Goal: Find specific page/section: Find specific page/section

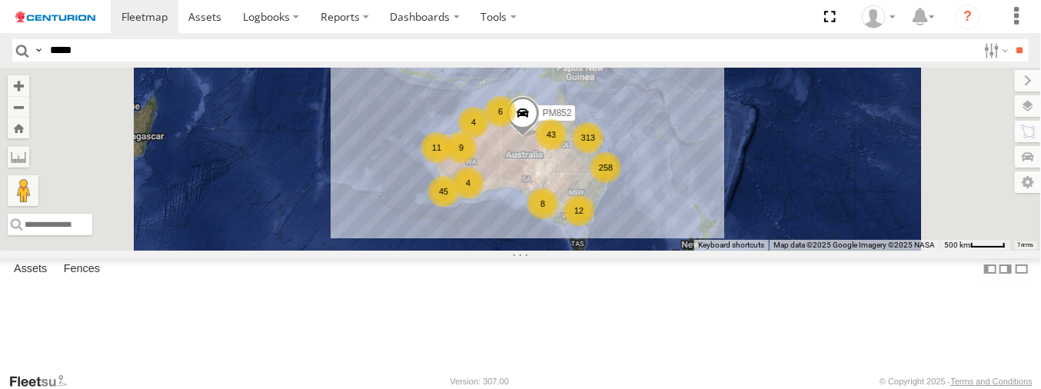
type input "*****"
click at [1011, 39] on input "**" at bounding box center [1020, 50] width 18 height 22
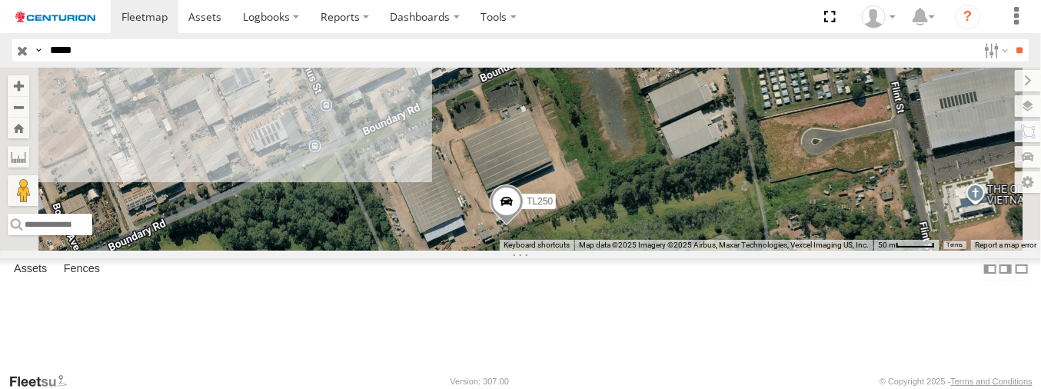
drag, startPoint x: 655, startPoint y: 162, endPoint x: 640, endPoint y: 234, distance: 73.9
click at [640, 234] on div "TL250" at bounding box center [520, 159] width 1041 height 182
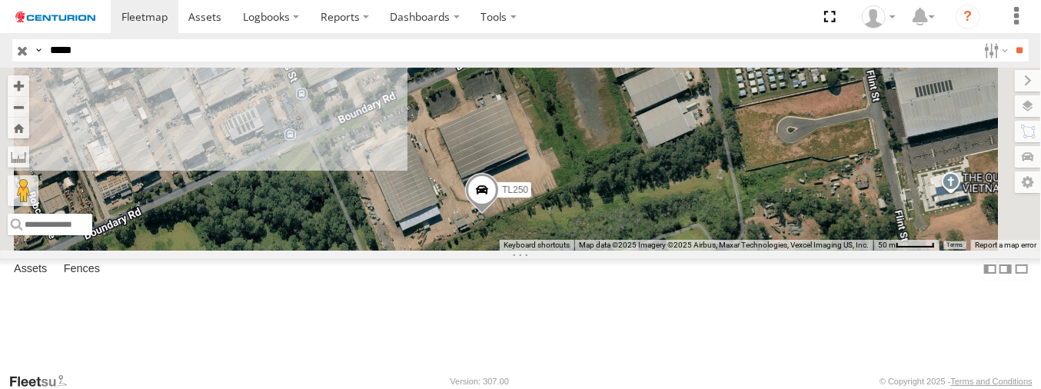
drag, startPoint x: 655, startPoint y: 224, endPoint x: 613, endPoint y: 207, distance: 45.1
click at [613, 207] on div "TL250" at bounding box center [520, 159] width 1041 height 182
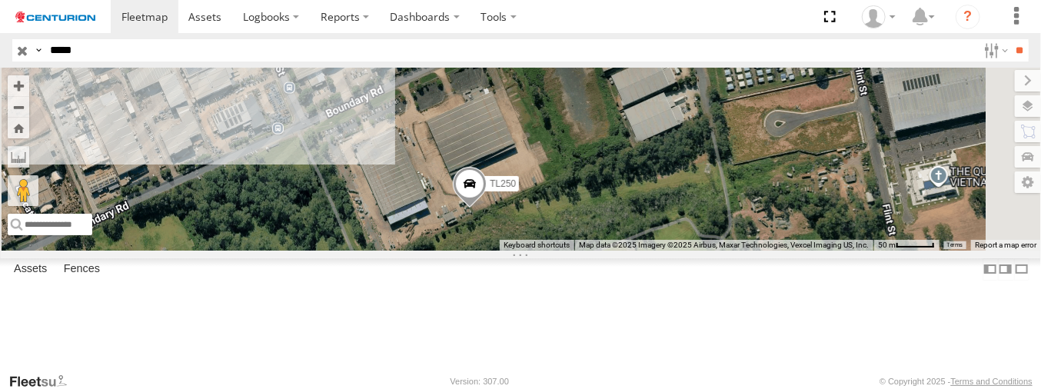
click at [487, 208] on span at bounding box center [470, 188] width 34 height 42
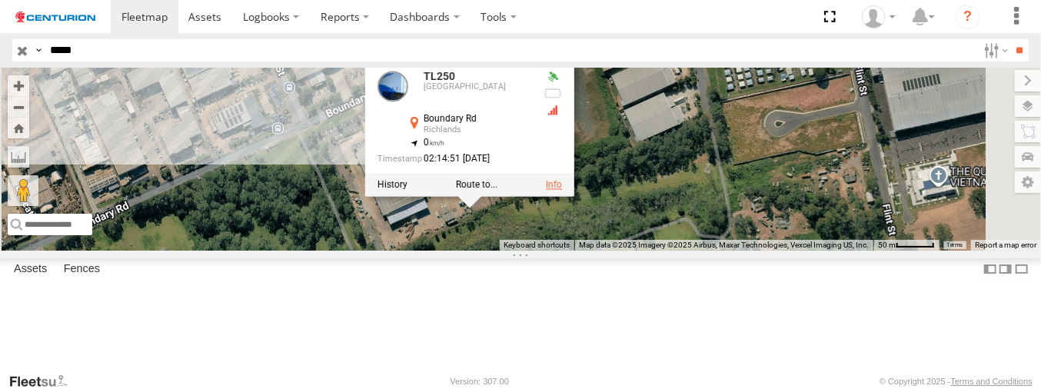
click at [562, 191] on link at bounding box center [554, 185] width 16 height 11
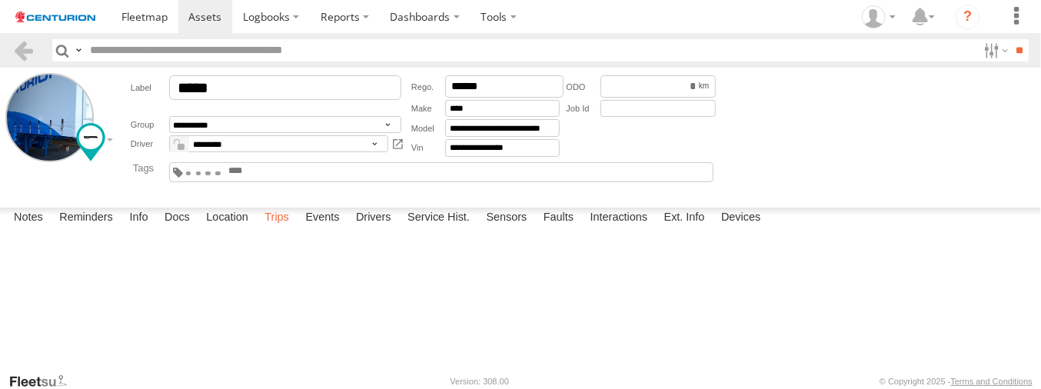
click at [280, 229] on label "Trips" at bounding box center [277, 219] width 40 height 22
click at [311, 229] on label "Events" at bounding box center [321, 219] width 49 height 22
click at [28, 49] on link at bounding box center [23, 50] width 22 height 22
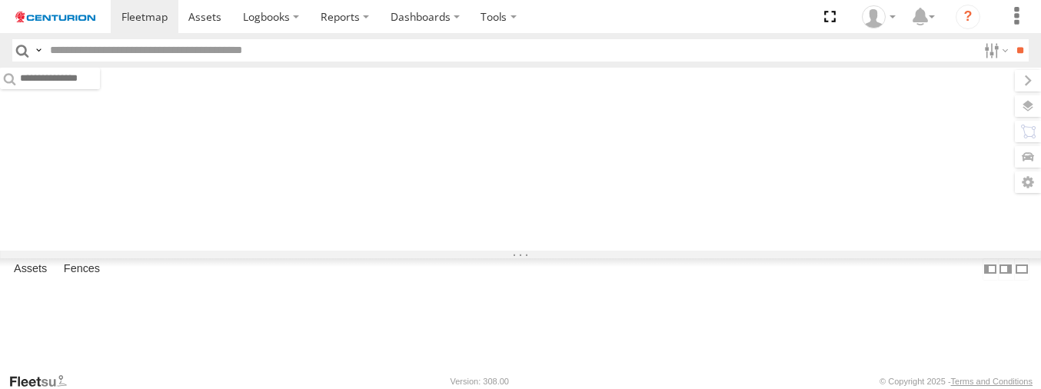
type input "*****"
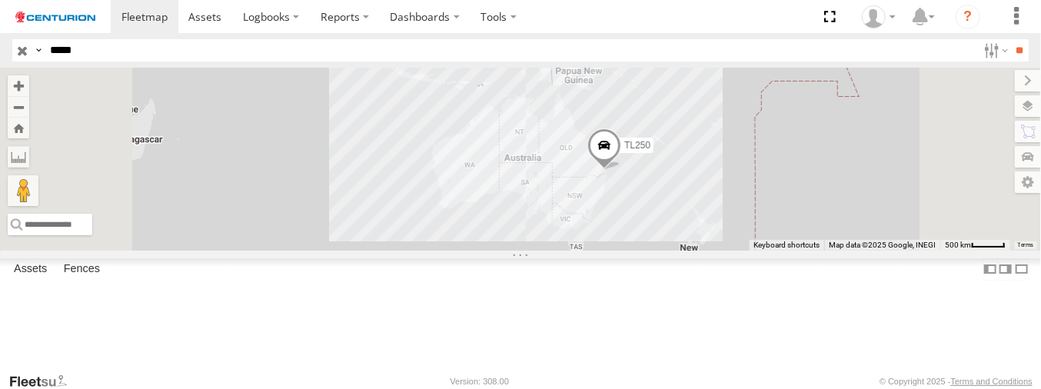
click at [621, 170] on span at bounding box center [604, 149] width 34 height 42
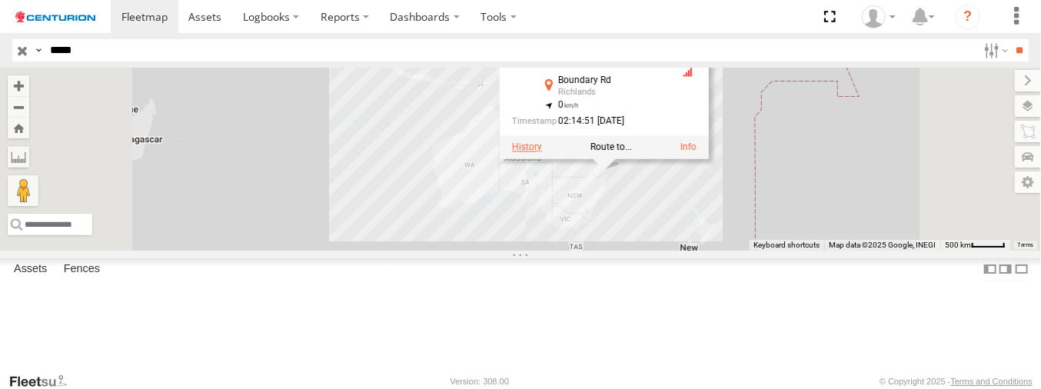
click at [542, 152] on label at bounding box center [527, 146] width 30 height 11
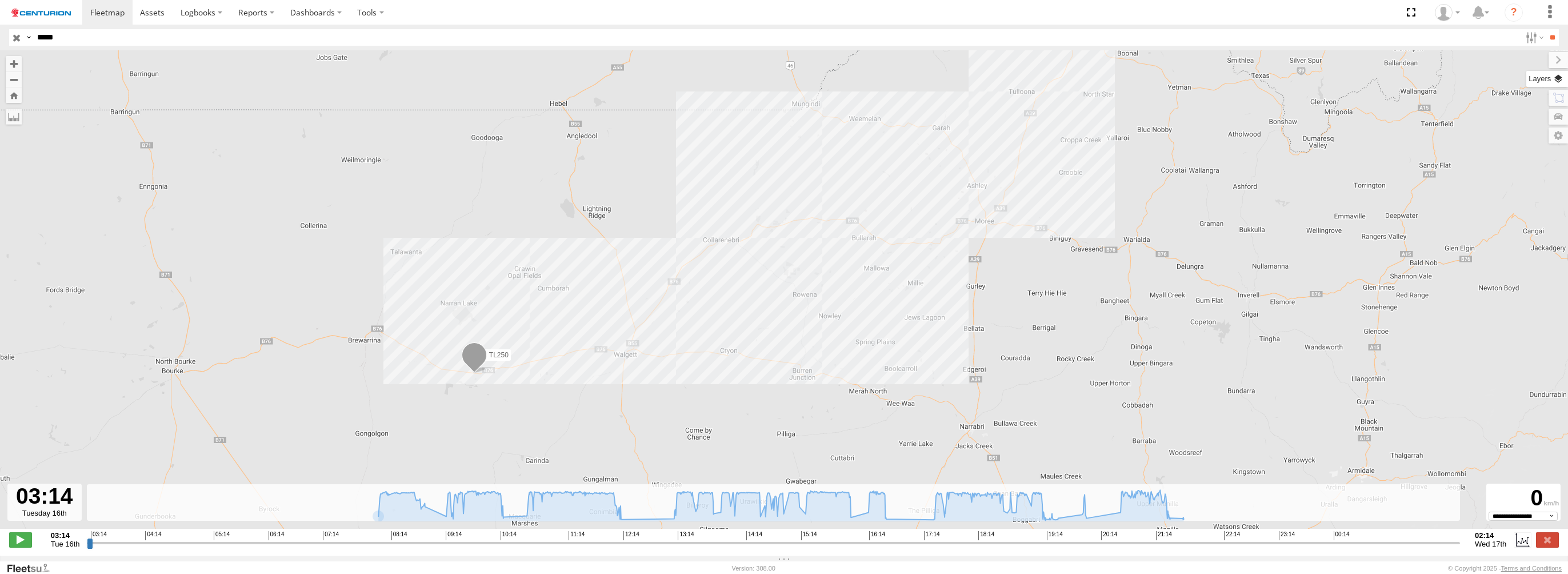
click at [773, 75] on label at bounding box center [1547, 79] width 42 height 16
click at [0, 0] on span "Basemaps" at bounding box center [0, 0] width 0 height 0
click at [0, 0] on span "Satellite + Roadmap" at bounding box center [0, 0] width 0 height 0
click at [773, 57] on label at bounding box center [1549, 60] width 39 height 16
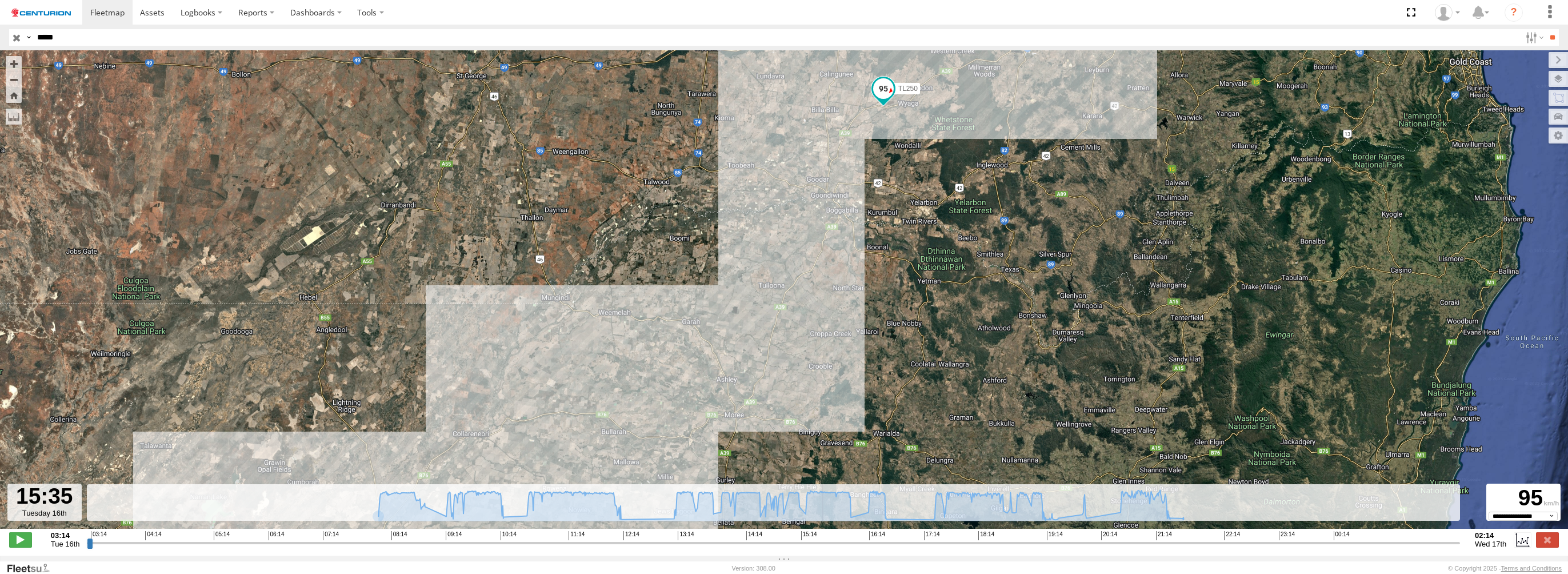
drag, startPoint x: 89, startPoint y: 546, endPoint x: 824, endPoint y: 542, distance: 735.0
type input "**********"
click at [773, 288] on input "range" at bounding box center [773, 543] width 1373 height 11
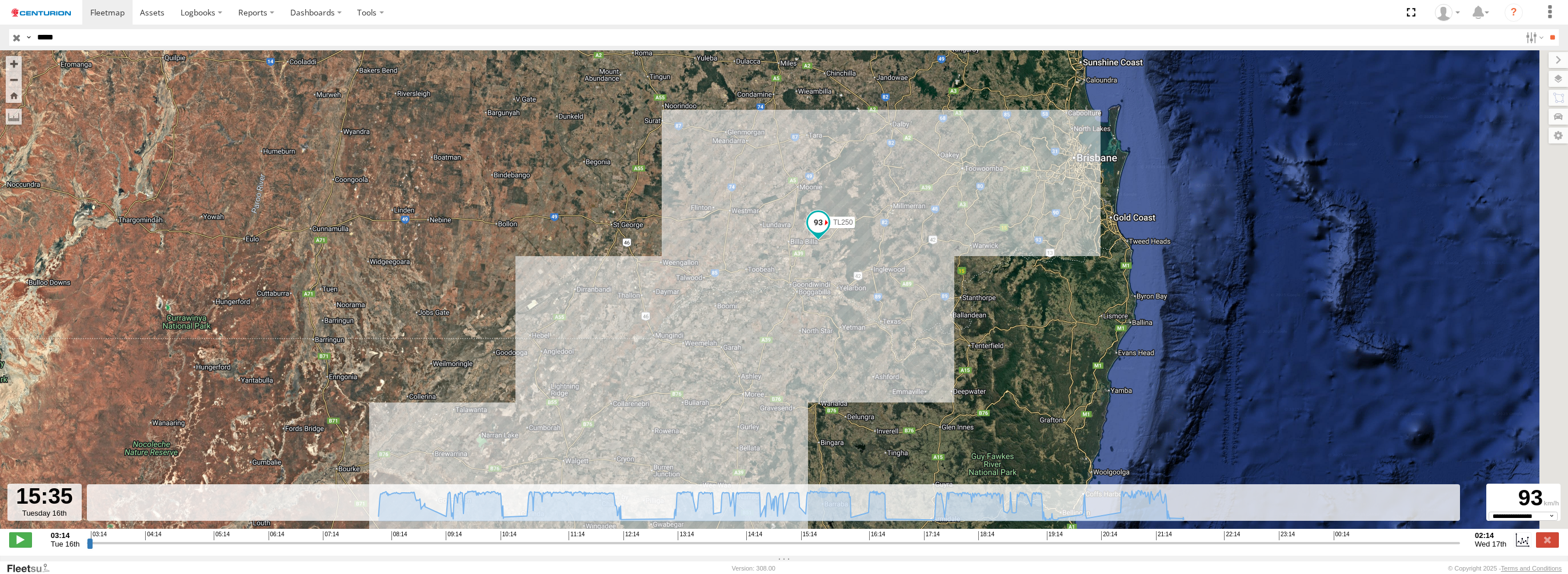
drag, startPoint x: 935, startPoint y: 329, endPoint x: 867, endPoint y: 355, distance: 72.8
click at [773, 288] on div "TL250" at bounding box center [784, 296] width 1568 height 491
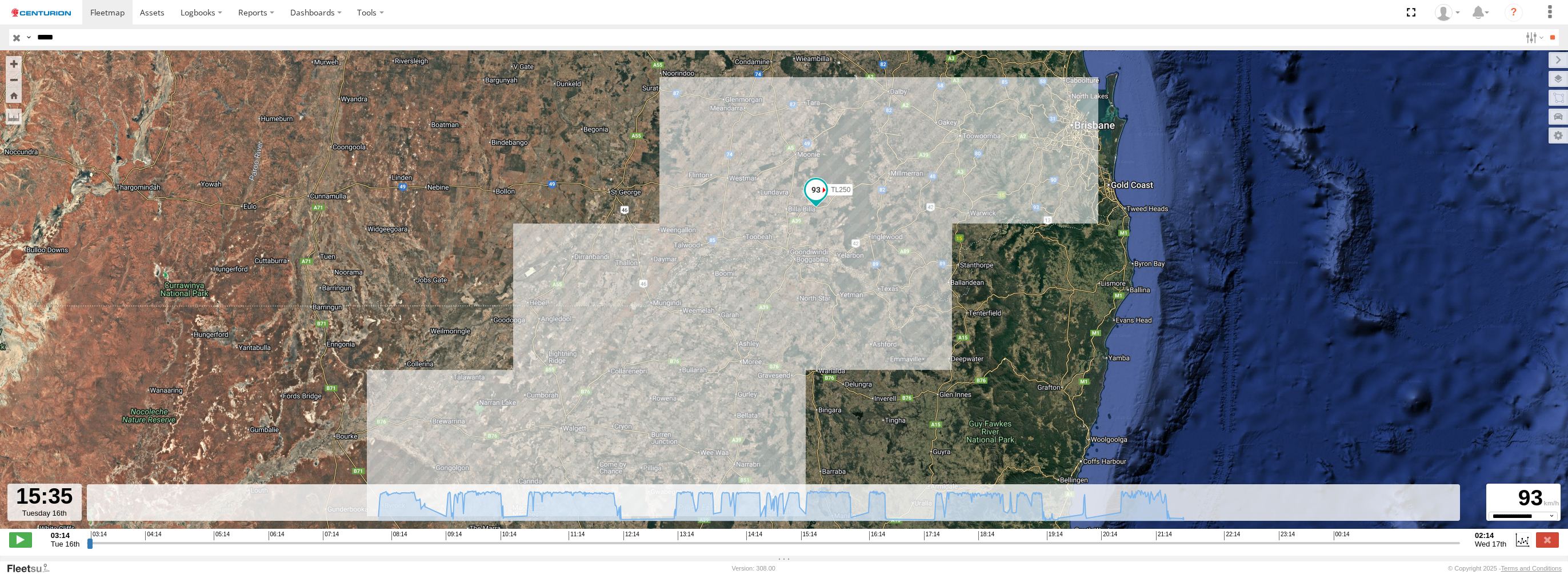
drag, startPoint x: 845, startPoint y: 345, endPoint x: 852, endPoint y: 306, distance: 39.6
click at [773, 288] on div "TL250" at bounding box center [784, 296] width 1568 height 491
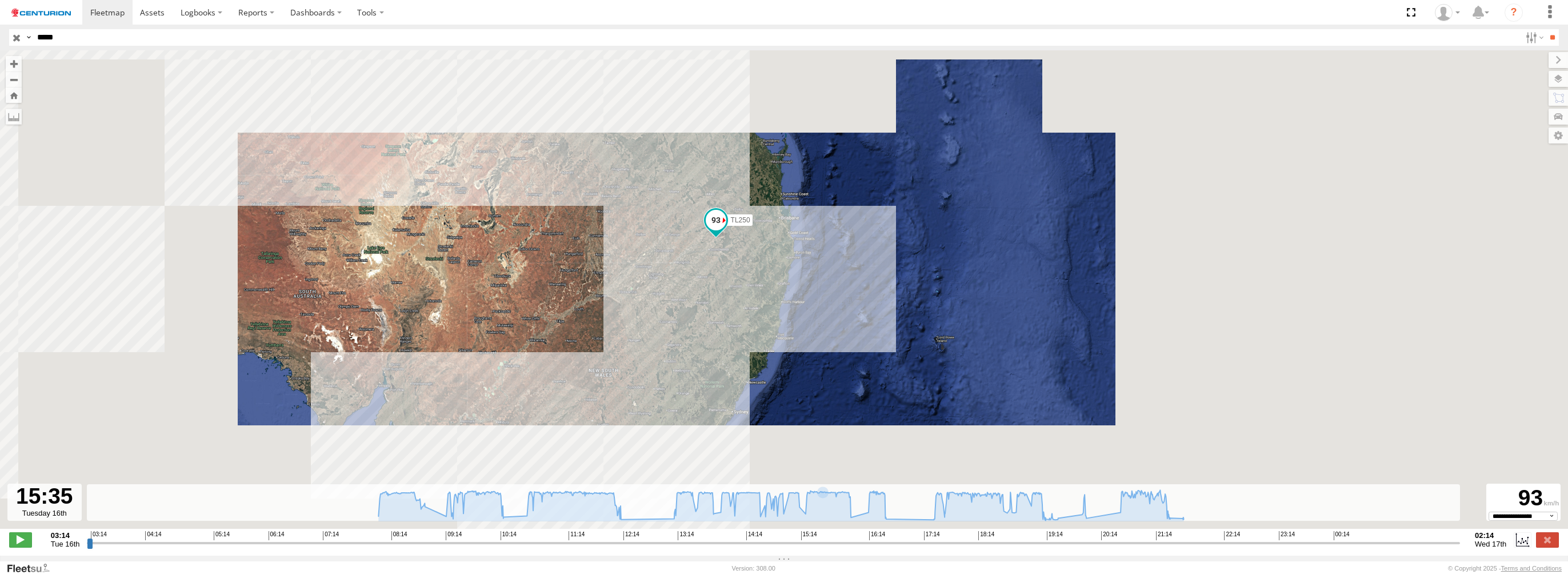
drag, startPoint x: 430, startPoint y: 387, endPoint x: 419, endPoint y: 307, distance: 80.8
click at [453, 288] on div "TL250" at bounding box center [784, 296] width 1568 height 491
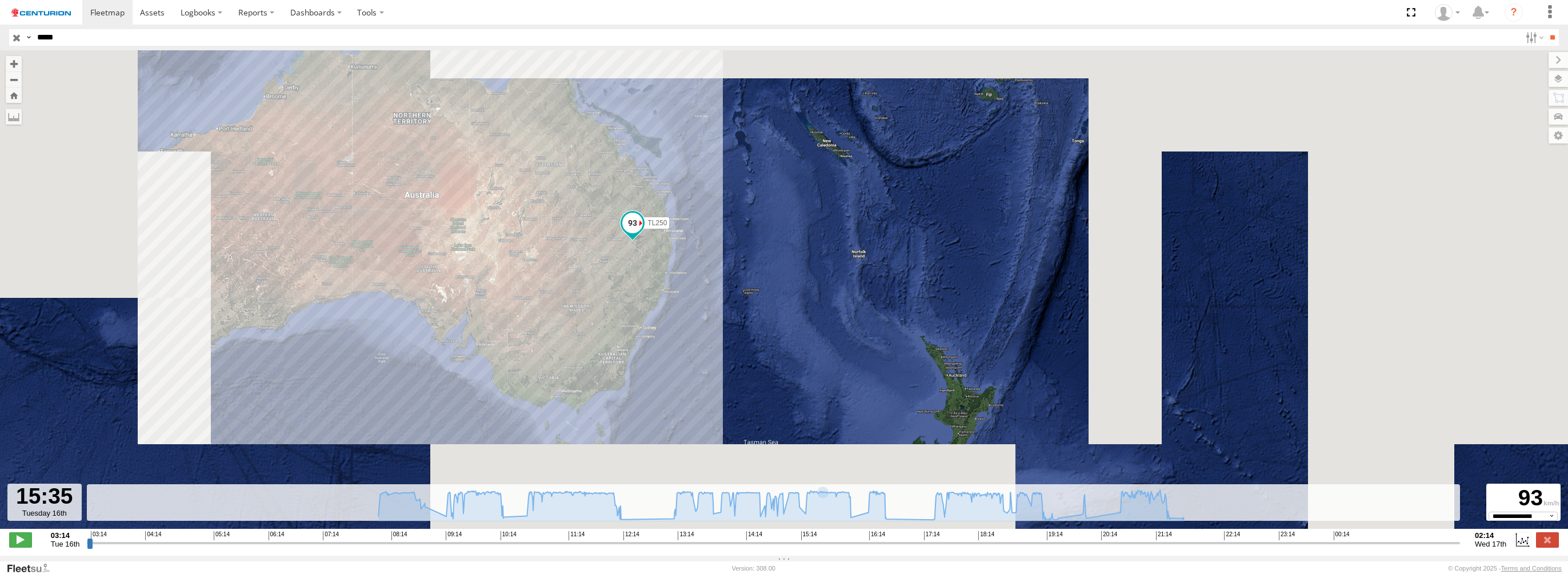
drag, startPoint x: 517, startPoint y: 339, endPoint x: 523, endPoint y: 317, distance: 22.8
click at [523, 288] on div "TL250" at bounding box center [784, 296] width 1568 height 491
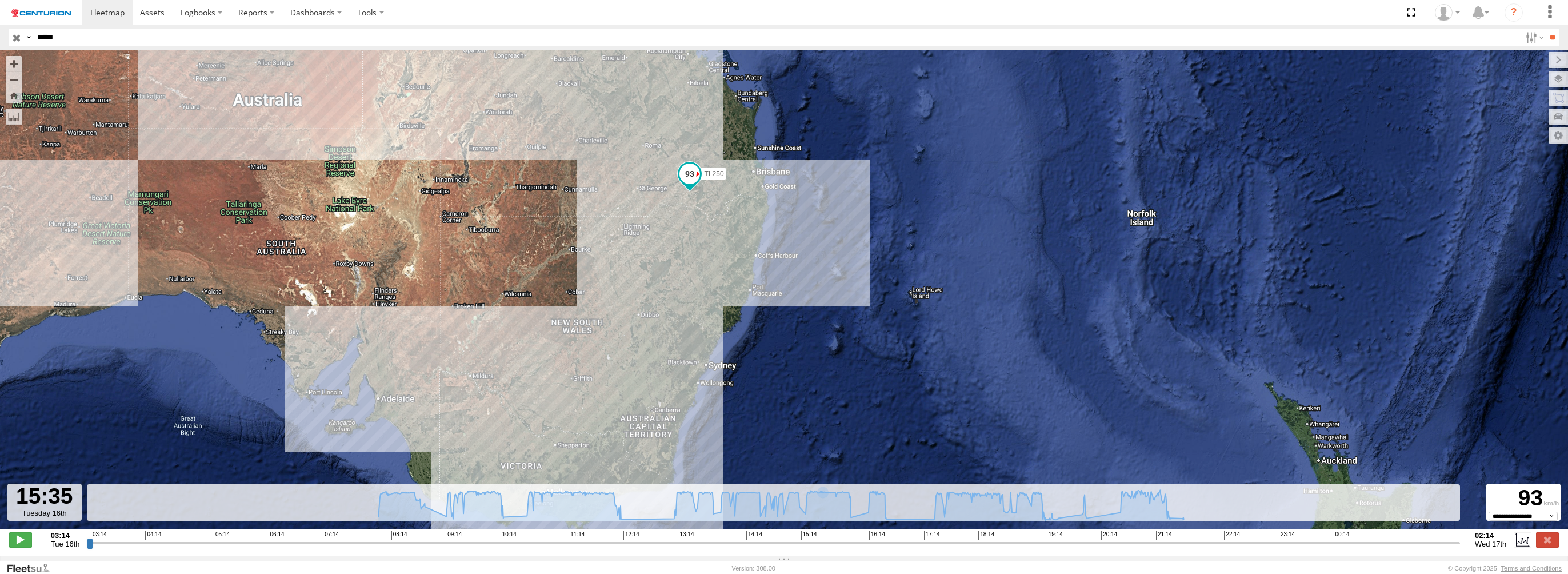
click at [19, 37] on input "button" at bounding box center [16, 37] width 15 height 16
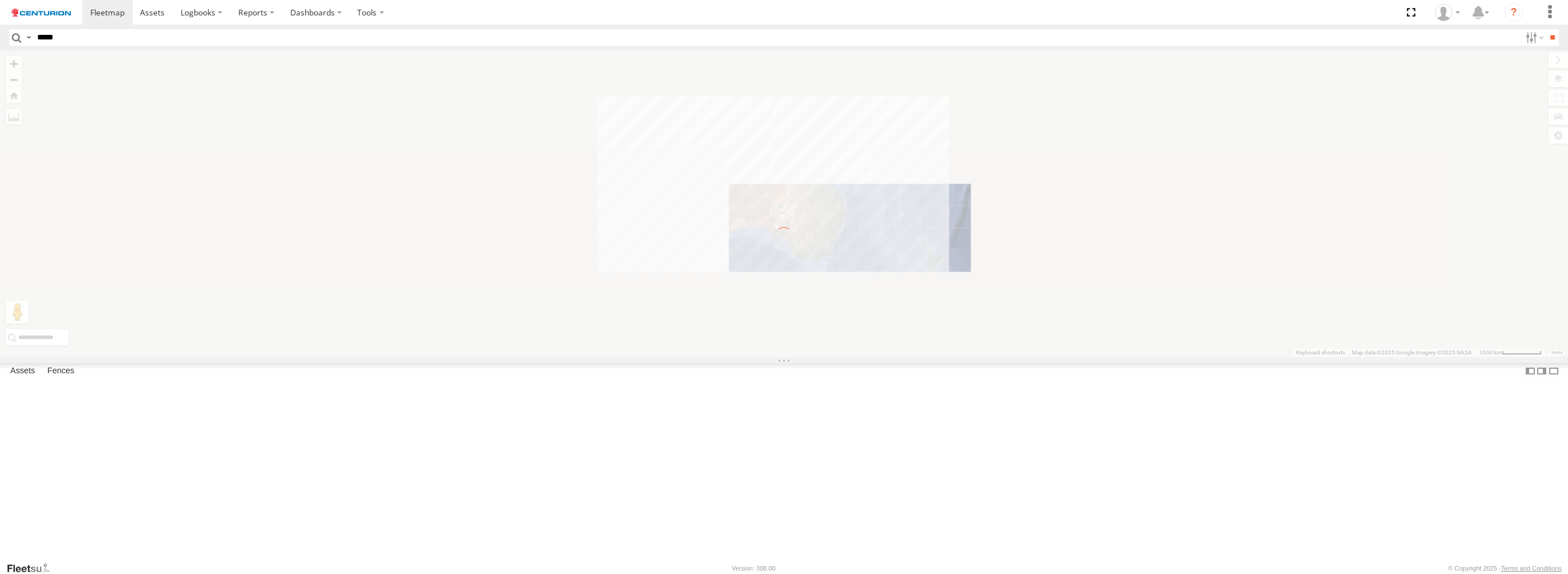
click at [34, 9] on img at bounding box center [41, 13] width 59 height 8
